Goal: Find specific page/section: Find specific page/section

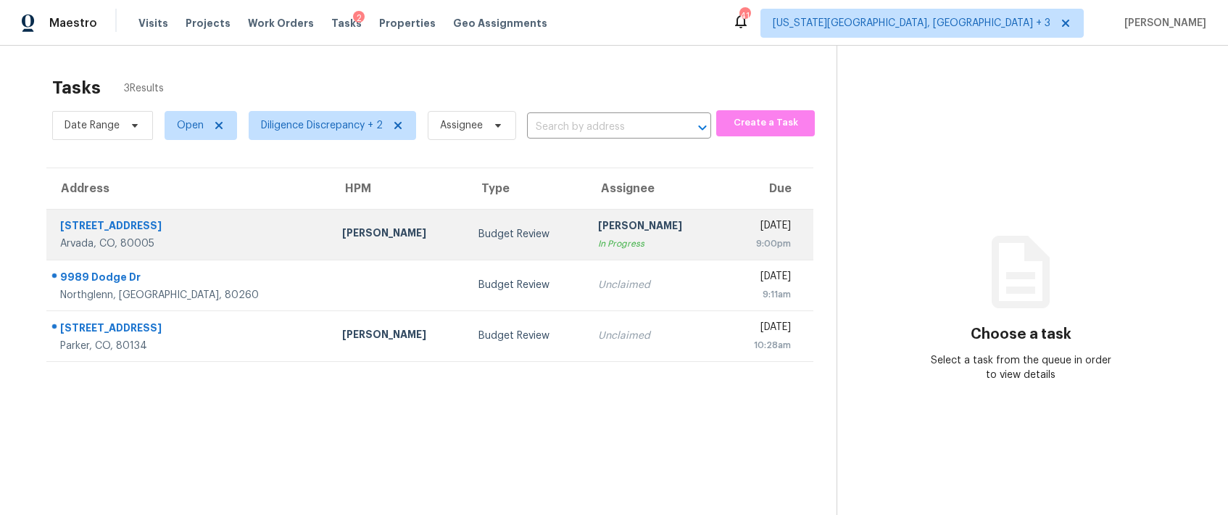
click at [515, 238] on td "Budget Review" at bounding box center [527, 234] width 120 height 51
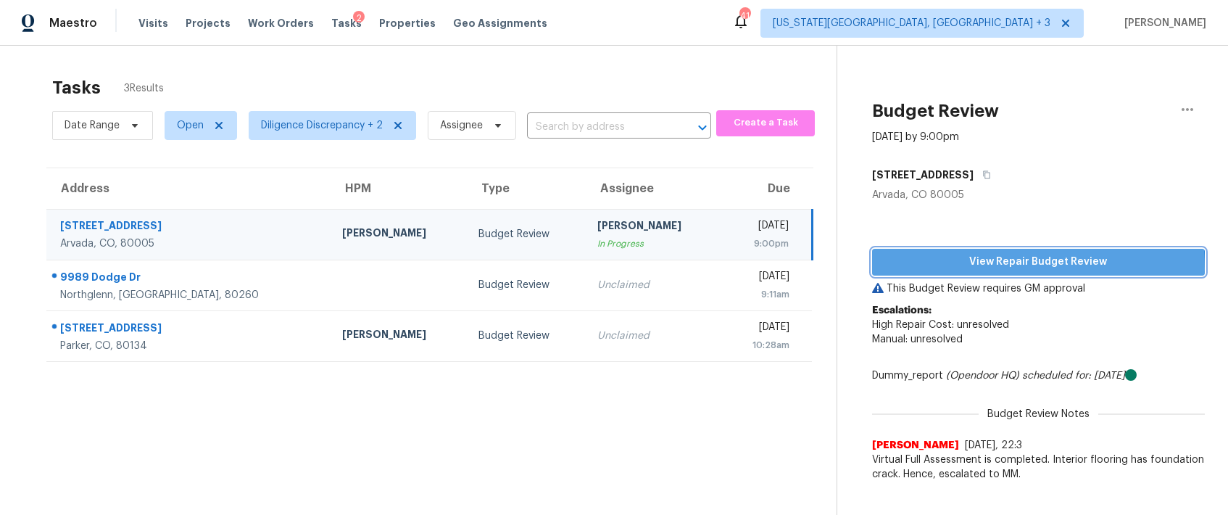
click at [935, 268] on span "View Repair Budget Review" at bounding box center [1037, 262] width 309 height 18
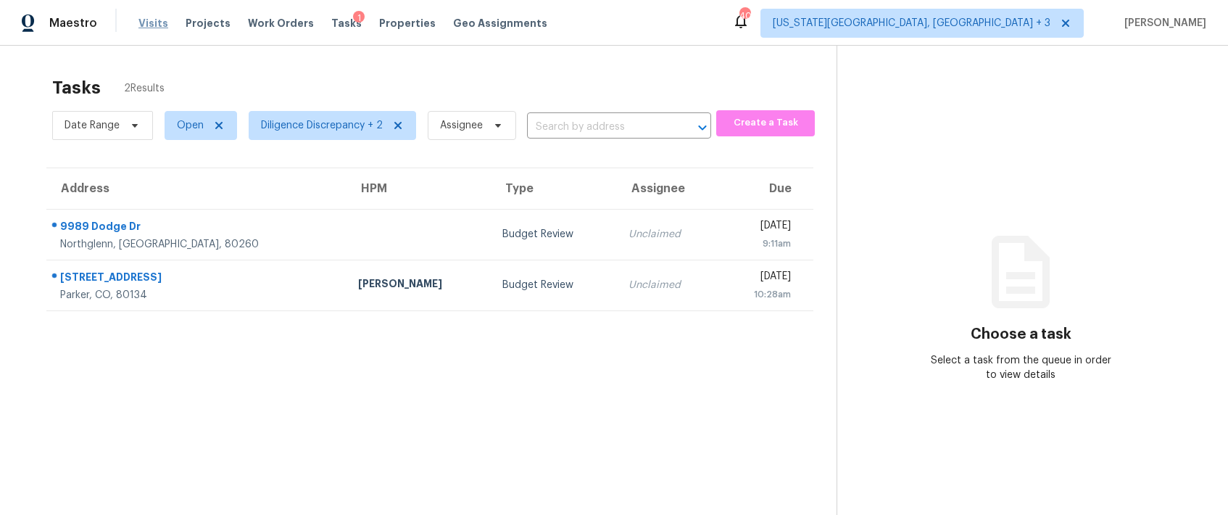
click at [143, 26] on span "Visits" at bounding box center [153, 23] width 30 height 14
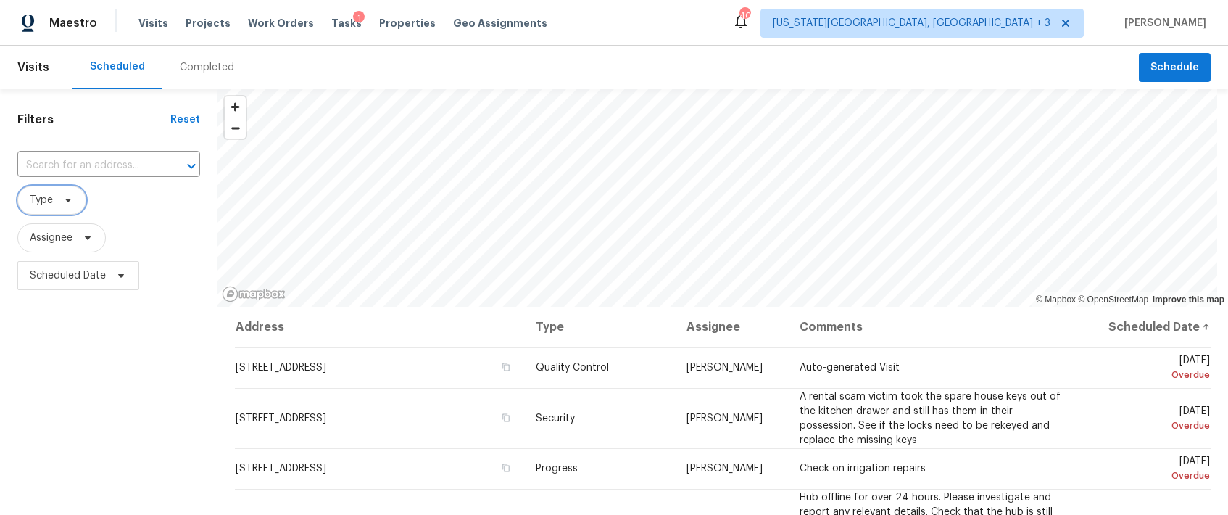
click at [70, 202] on icon at bounding box center [68, 200] width 12 height 12
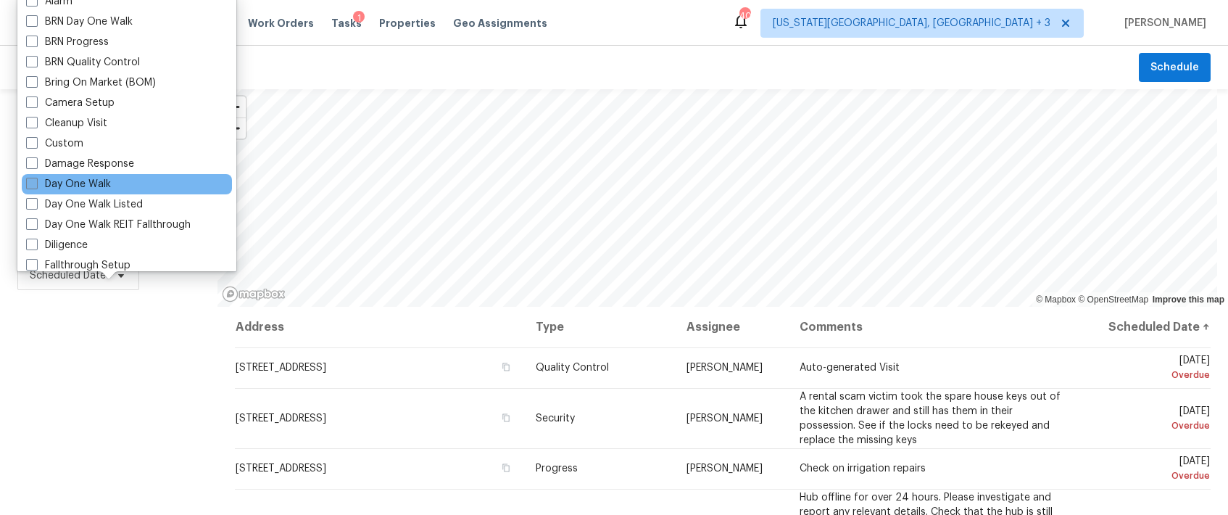
scroll to position [86, 0]
click at [72, 183] on label "Day One Walk" at bounding box center [68, 183] width 85 height 14
click at [36, 183] on input "Day One Walk" at bounding box center [30, 180] width 9 height 9
checkbox input "true"
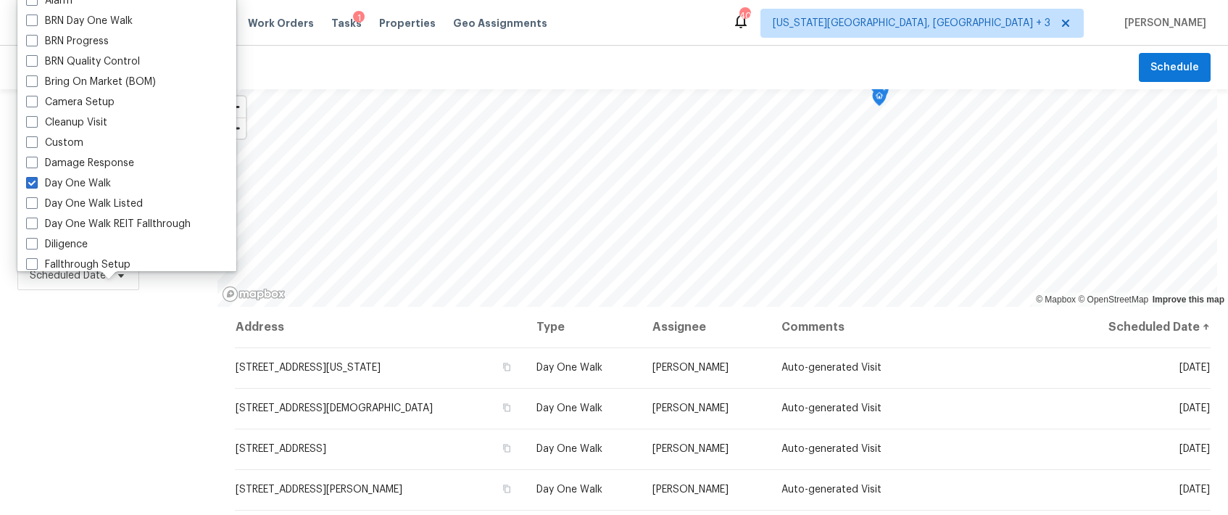
click at [129, 373] on div "Filters Reset ​ Day One Walk Assignee Scheduled Date" at bounding box center [108, 403] width 217 height 629
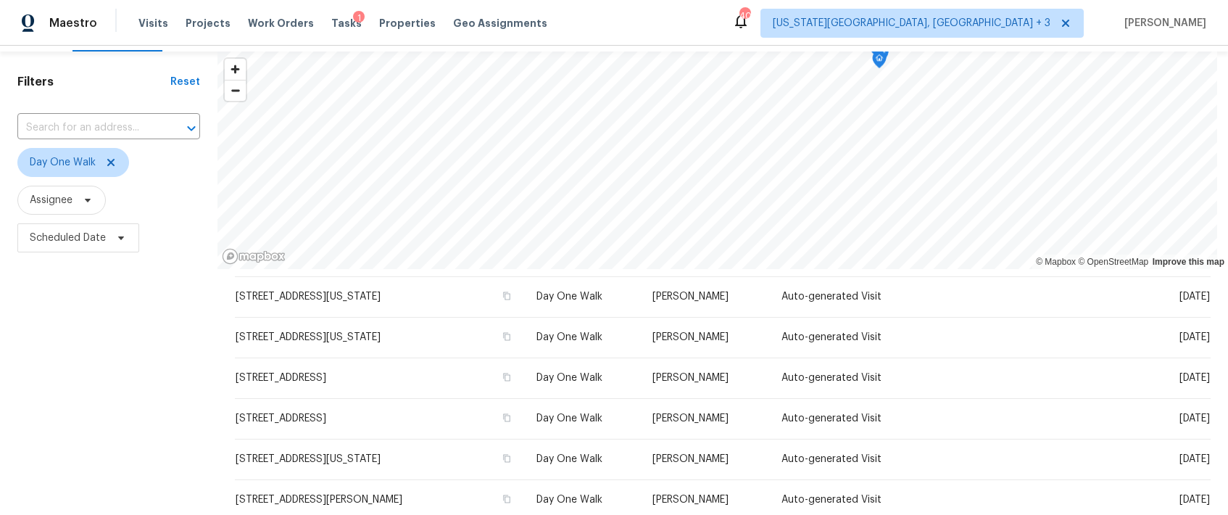
scroll to position [40, 0]
click at [70, 201] on span "Assignee" at bounding box center [51, 198] width 43 height 14
click at [76, 243] on input "search" at bounding box center [102, 243] width 154 height 29
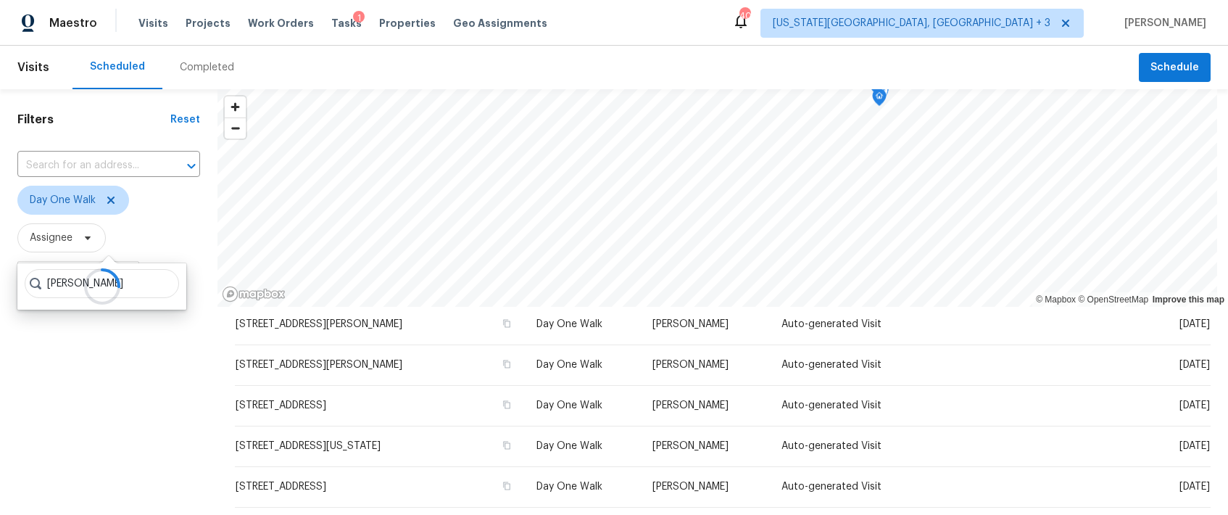
scroll to position [166, 0]
type input "austin hatch"
click at [215, 73] on div "Completed" at bounding box center [207, 67] width 54 height 14
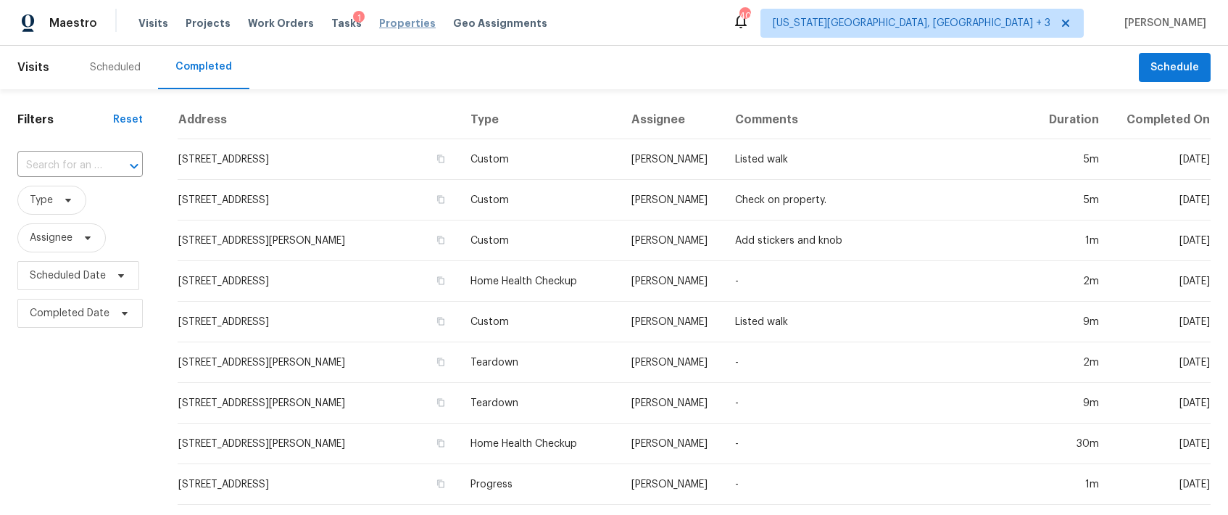
click at [380, 21] on span "Properties" at bounding box center [407, 23] width 57 height 14
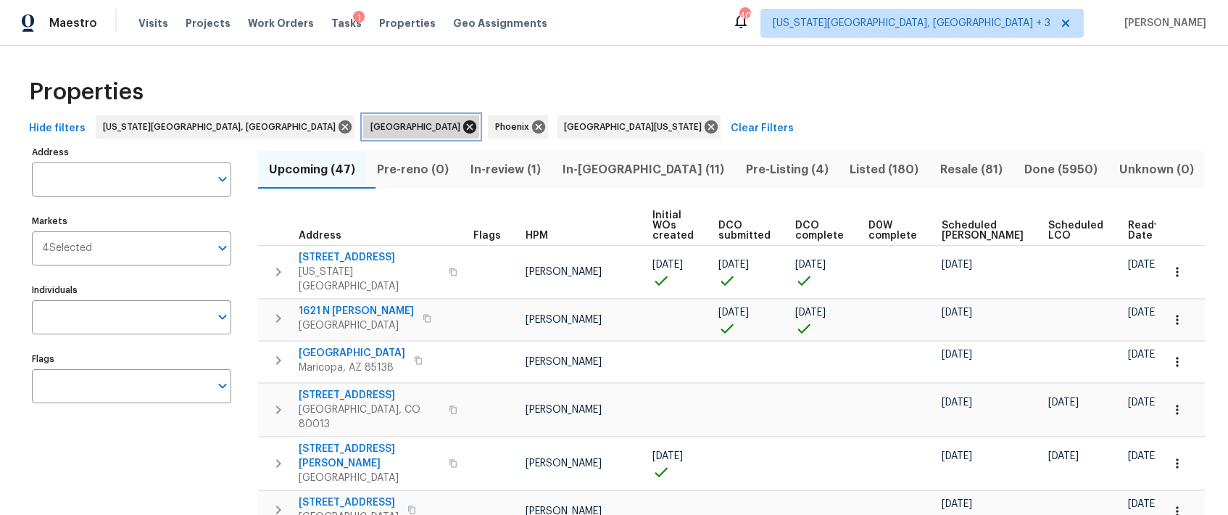
click at [463, 128] on icon at bounding box center [469, 126] width 13 height 13
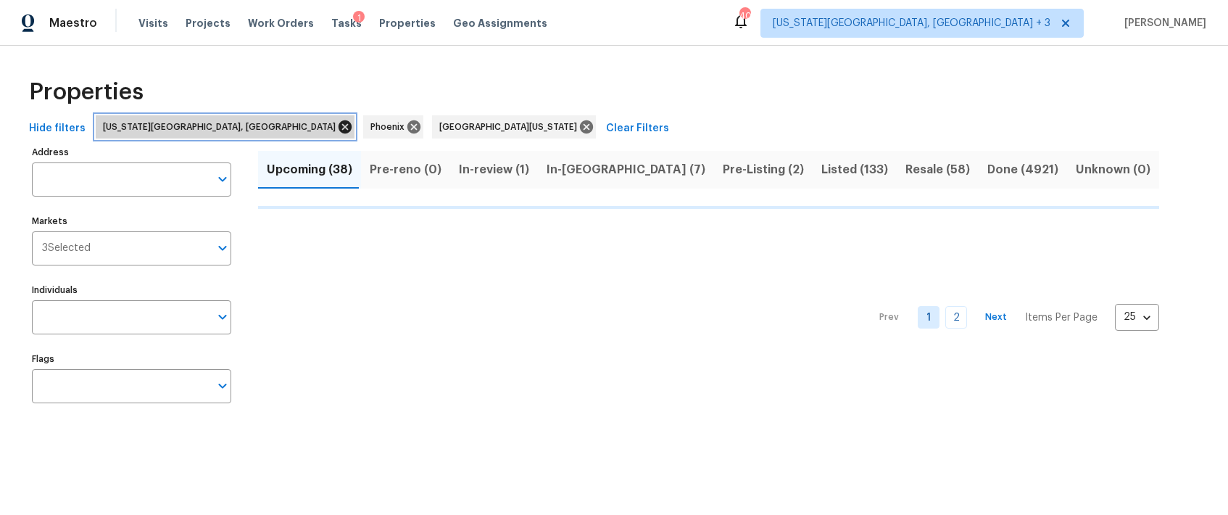
click at [338, 122] on icon at bounding box center [344, 126] width 13 height 13
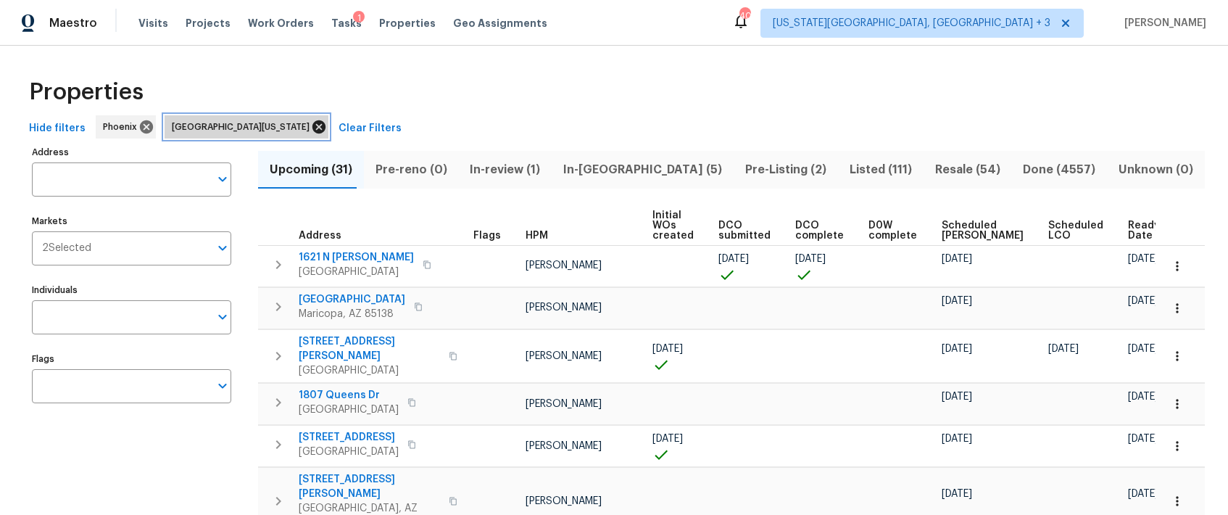
click at [312, 128] on icon at bounding box center [318, 126] width 13 height 13
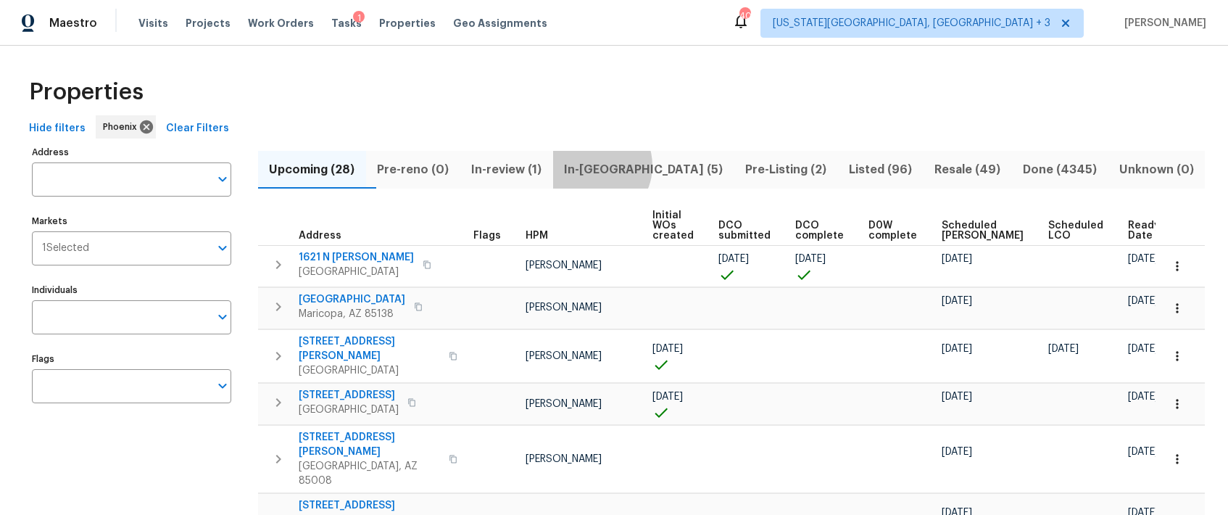
click at [620, 165] on span "In-reno (5)" at bounding box center [644, 169] width 164 height 20
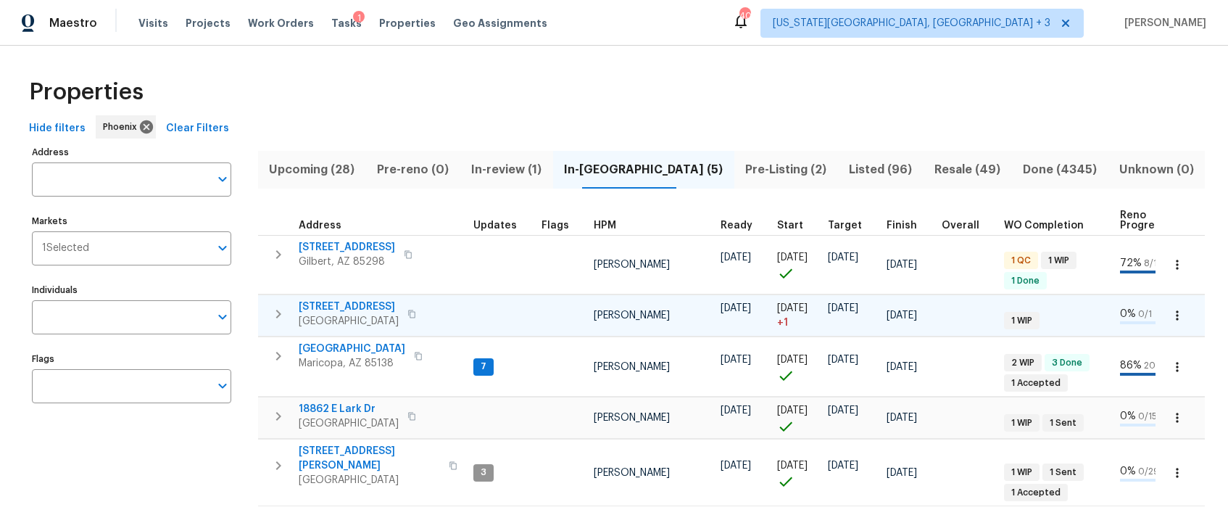
click at [358, 301] on span "3646 E Arcadia Ave" at bounding box center [349, 306] width 100 height 14
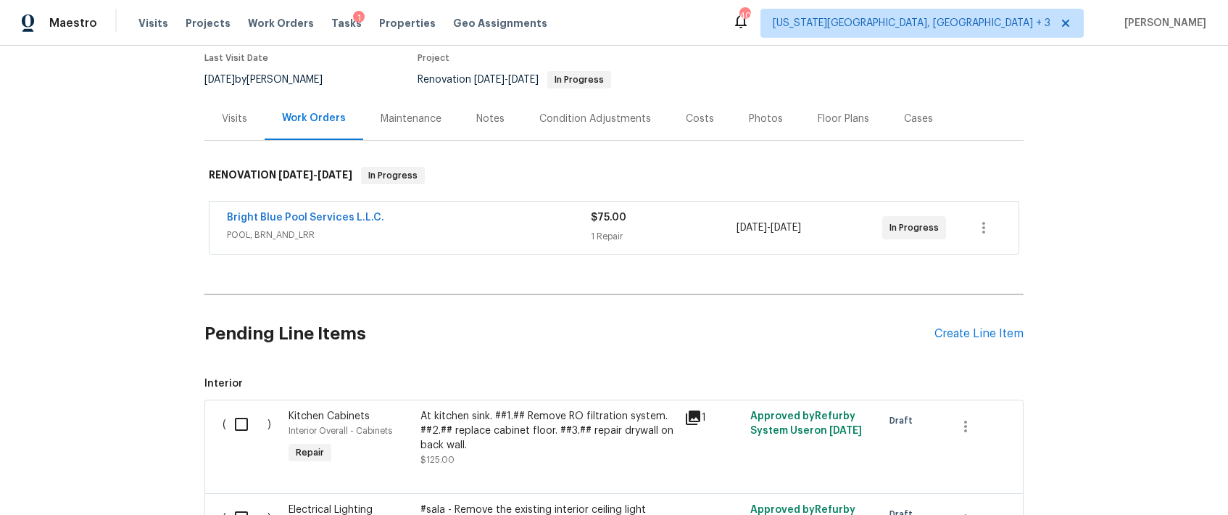
scroll to position [33, 0]
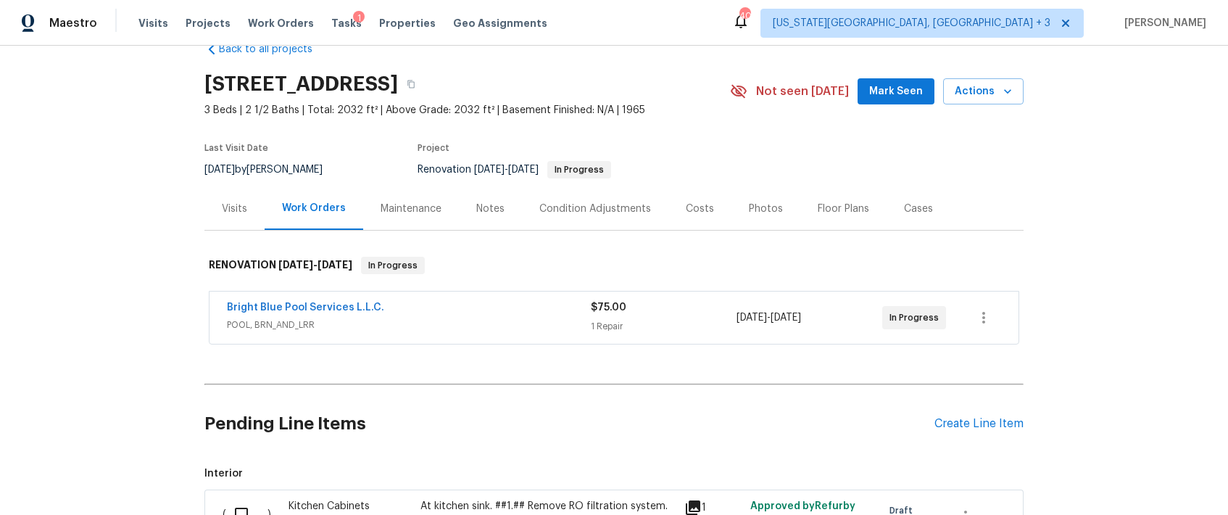
click at [686, 204] on div "Costs" at bounding box center [700, 208] width 28 height 14
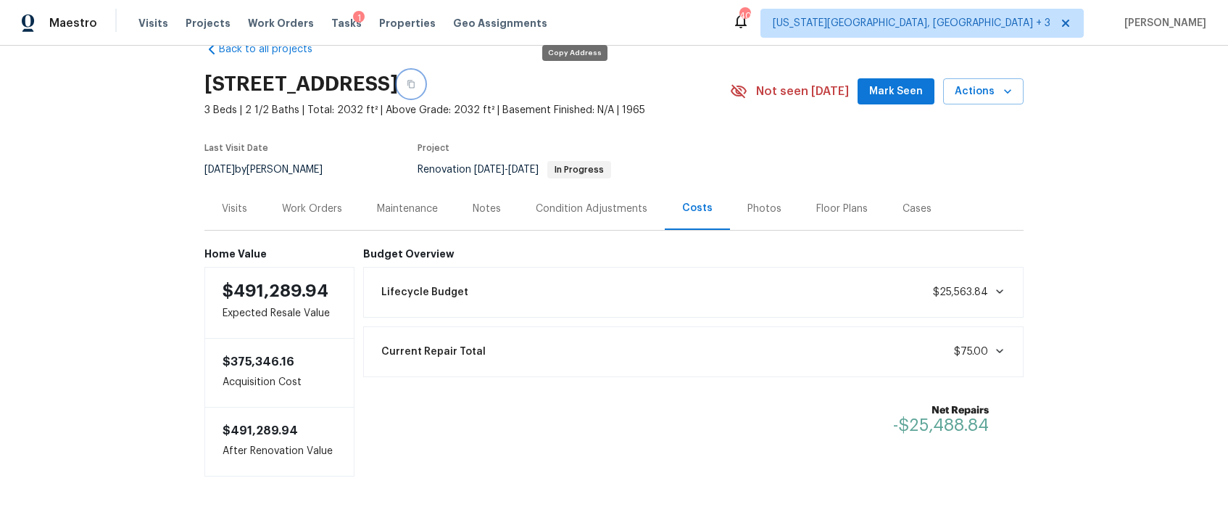
click at [415, 82] on icon "button" at bounding box center [410, 84] width 7 height 8
click at [586, 201] on div "Condition Adjustments" at bounding box center [592, 208] width 112 height 14
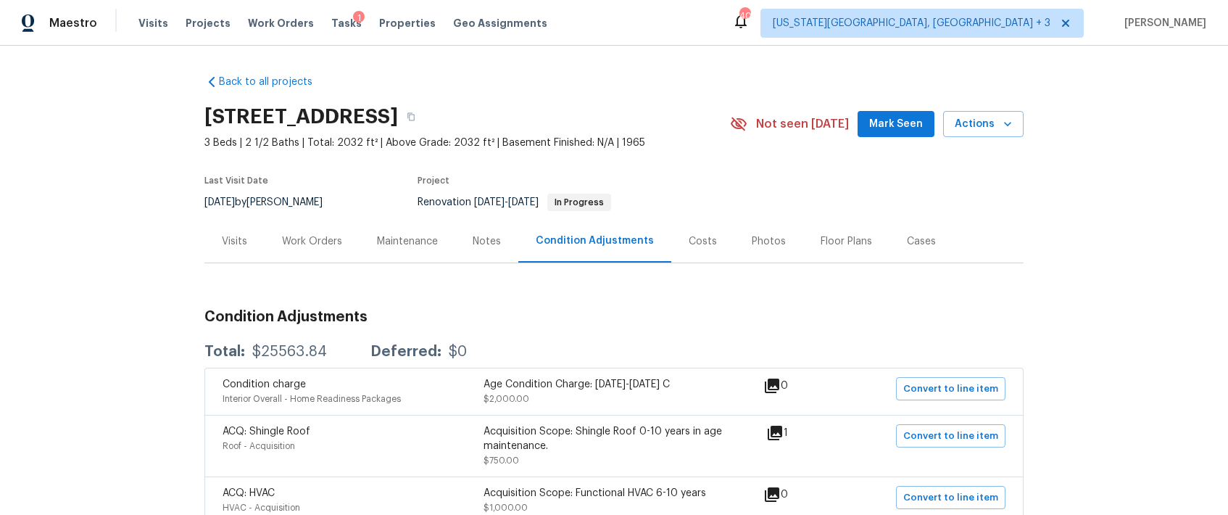
click at [245, 246] on div "Visits" at bounding box center [234, 241] width 60 height 43
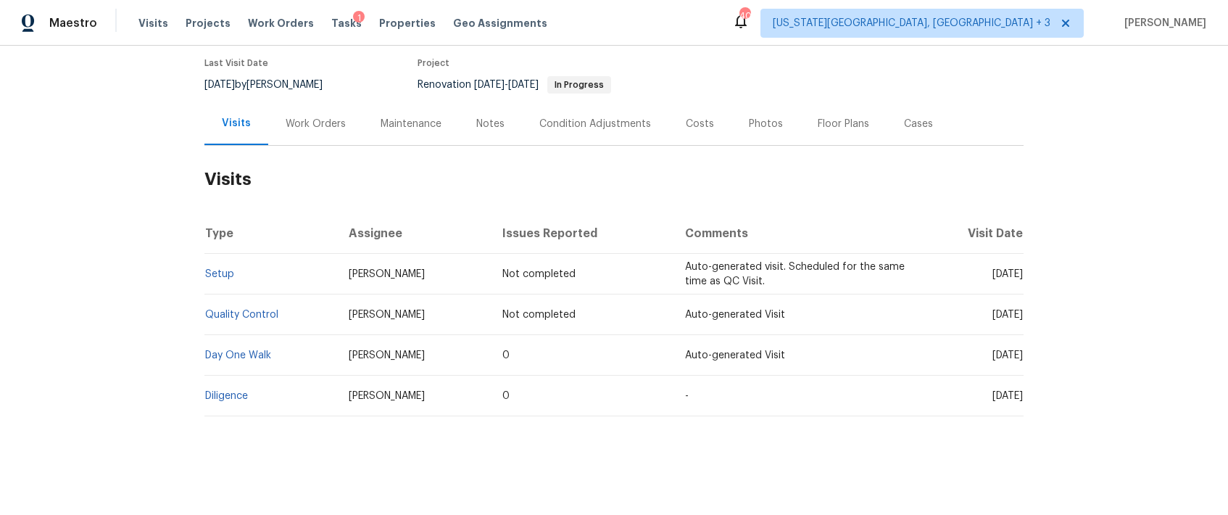
scroll to position [128, 0]
click at [220, 391] on link "Diligence" at bounding box center [226, 396] width 43 height 10
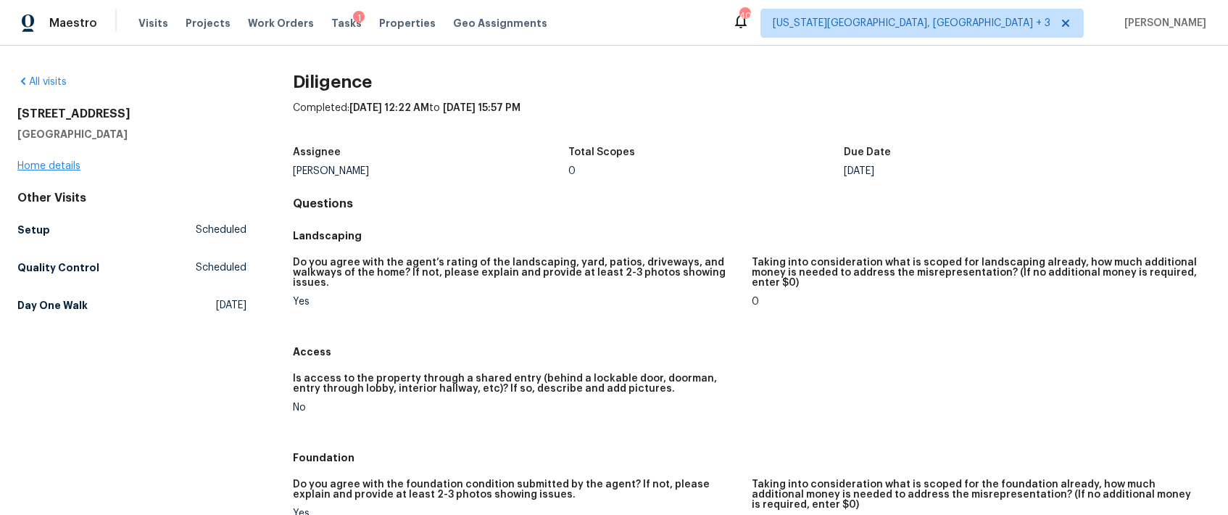
click at [55, 162] on link "Home details" at bounding box center [48, 166] width 63 height 10
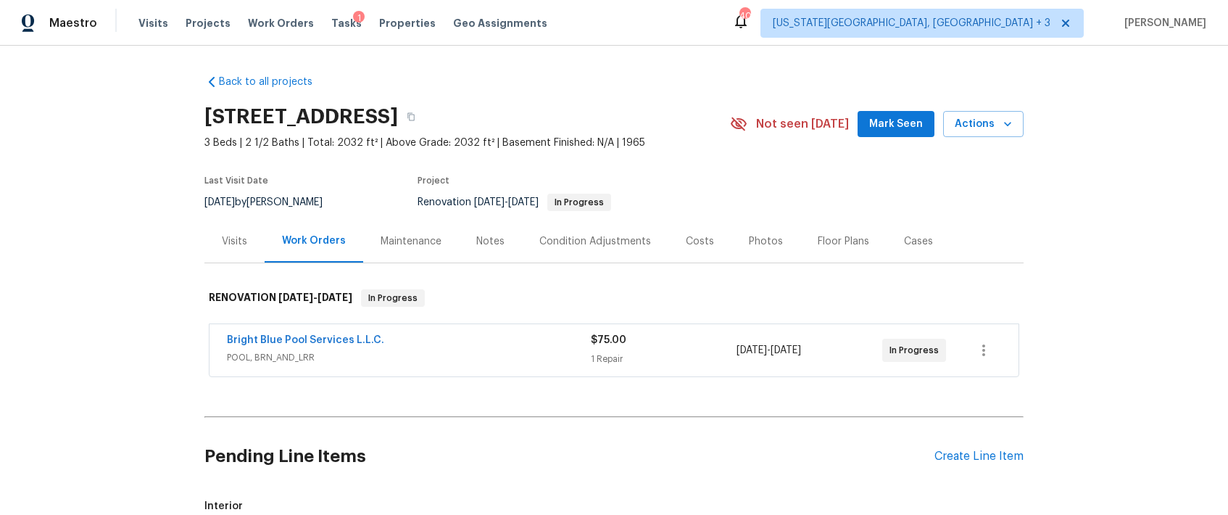
click at [817, 238] on div "Floor Plans" at bounding box center [842, 241] width 51 height 14
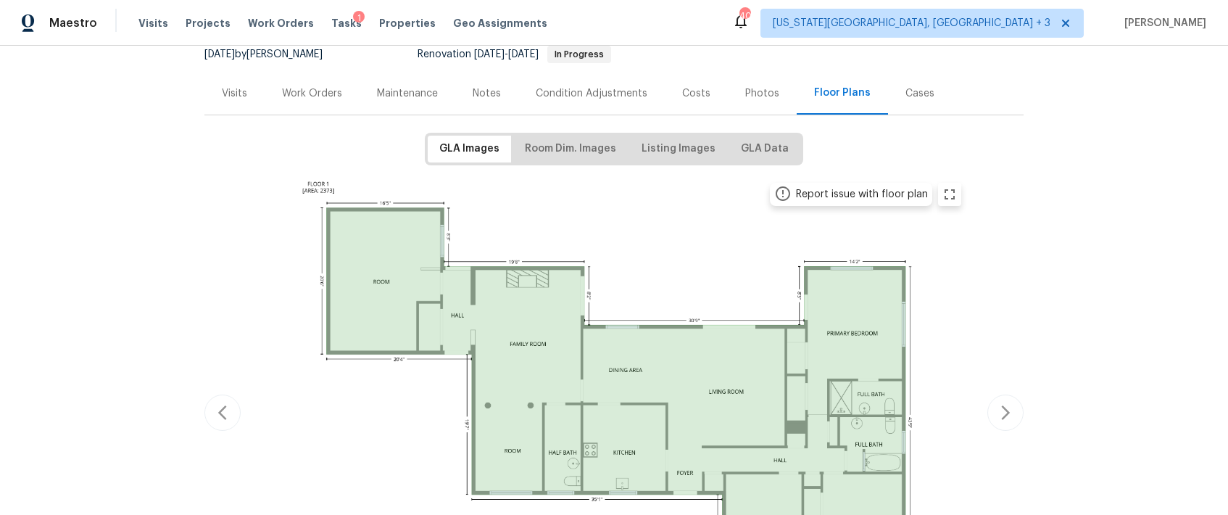
scroll to position [153, 0]
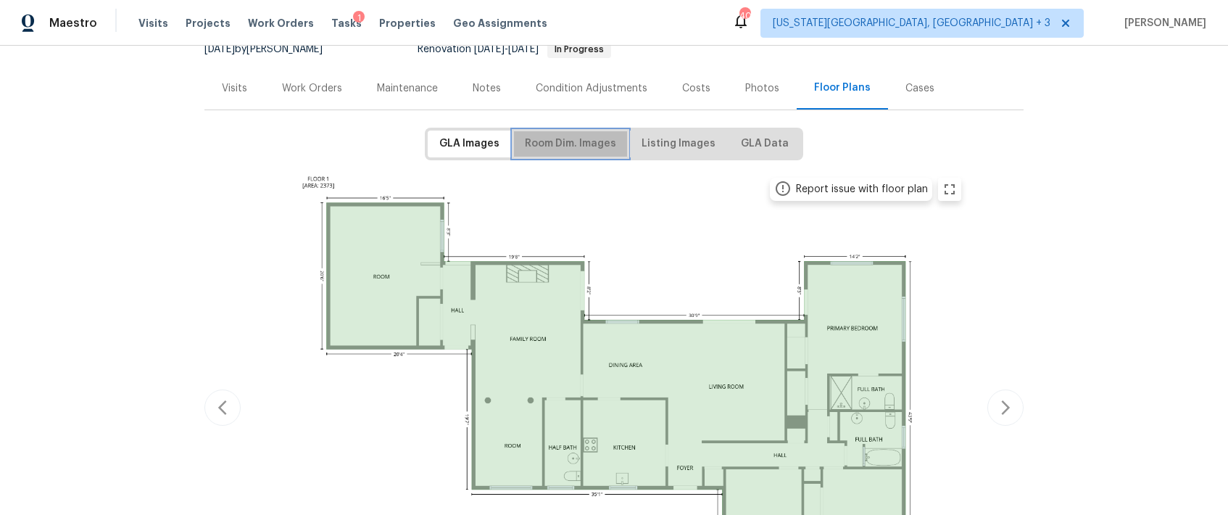
click at [588, 136] on span "Room Dim. Images" at bounding box center [570, 144] width 91 height 18
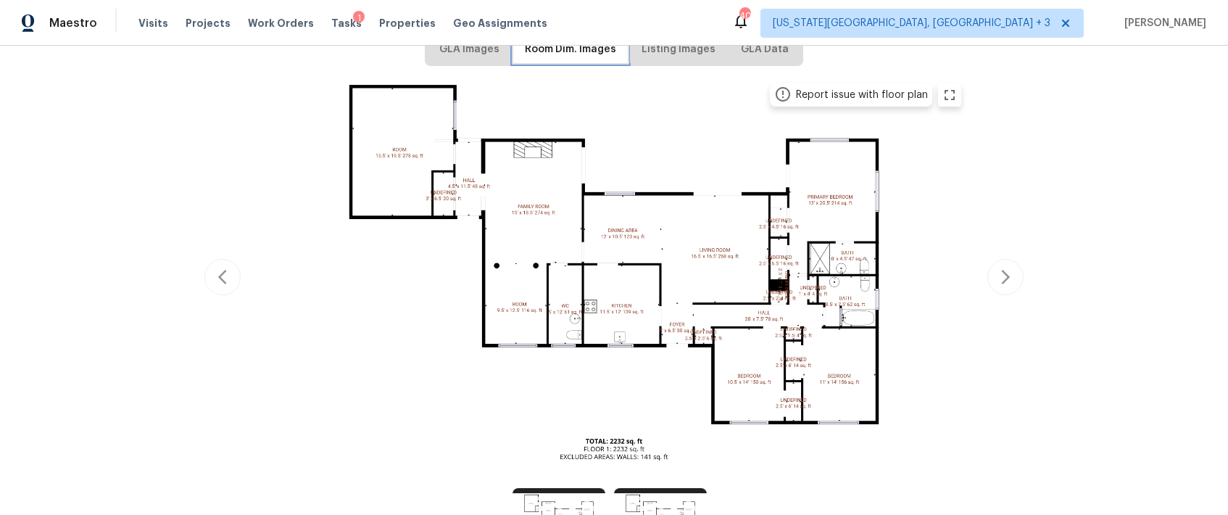
scroll to position [260, 0]
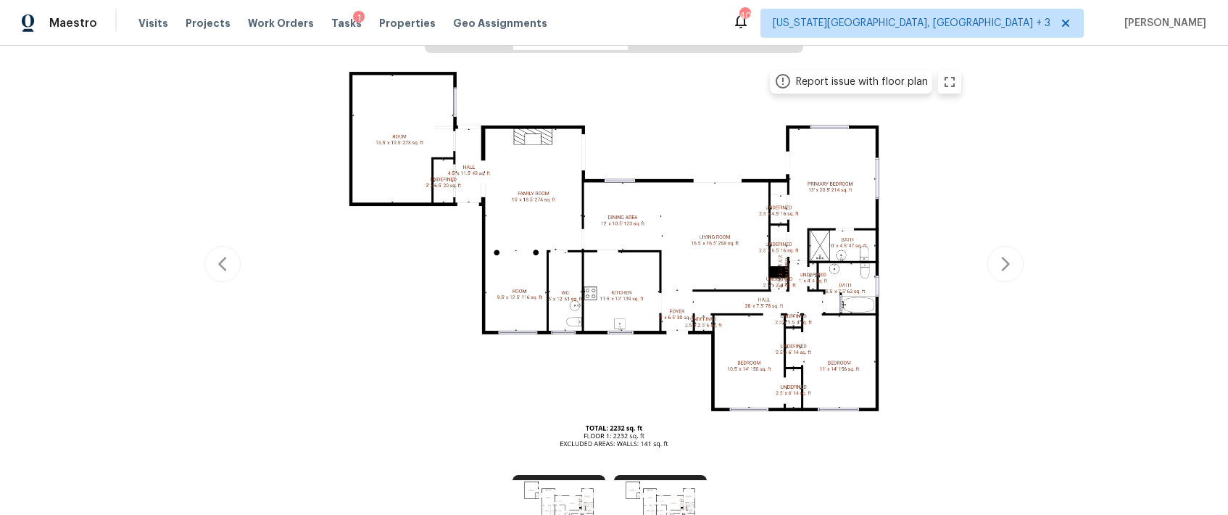
click at [577, 363] on img at bounding box center [614, 262] width 712 height 400
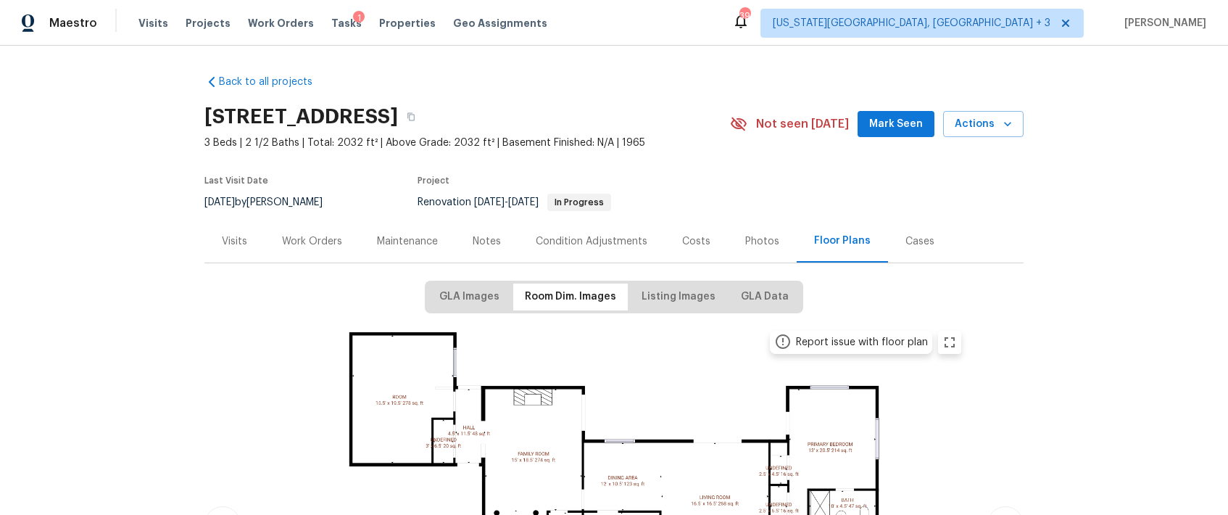
scroll to position [0, 0]
click at [415, 115] on icon "button" at bounding box center [410, 117] width 7 height 8
